Goal: Task Accomplishment & Management: Complete application form

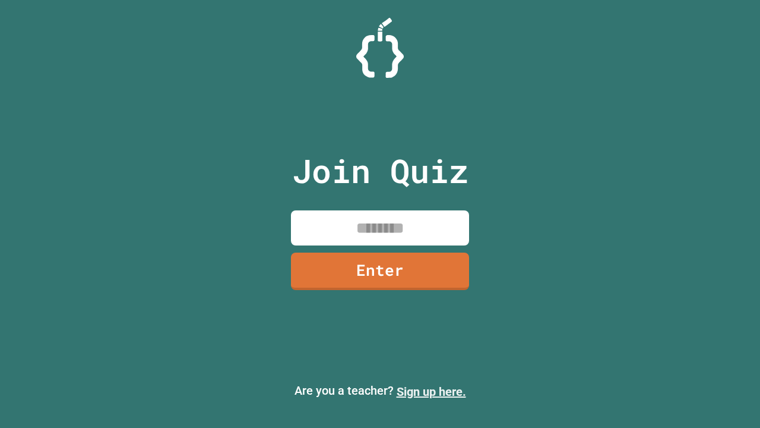
click at [431, 391] on link "Sign up here." at bounding box center [431, 391] width 69 height 14
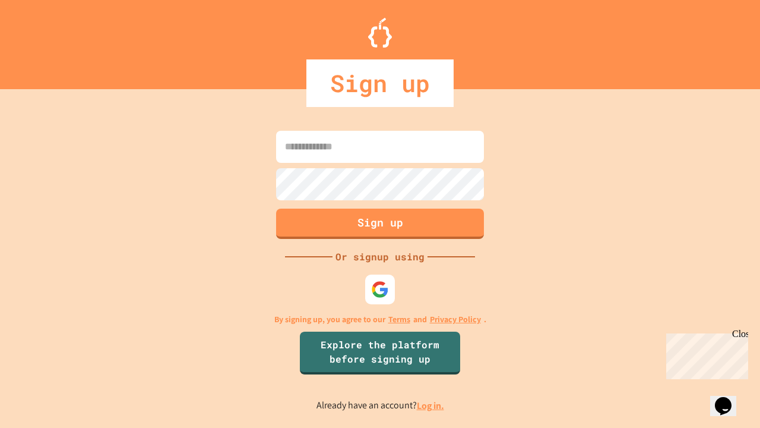
click at [431, 405] on link "Log in." at bounding box center [430, 405] width 27 height 12
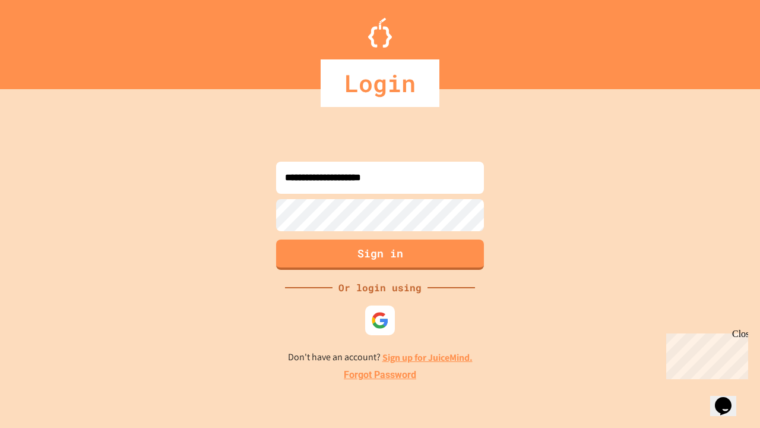
type input "**********"
